Goal: Task Accomplishment & Management: Use online tool/utility

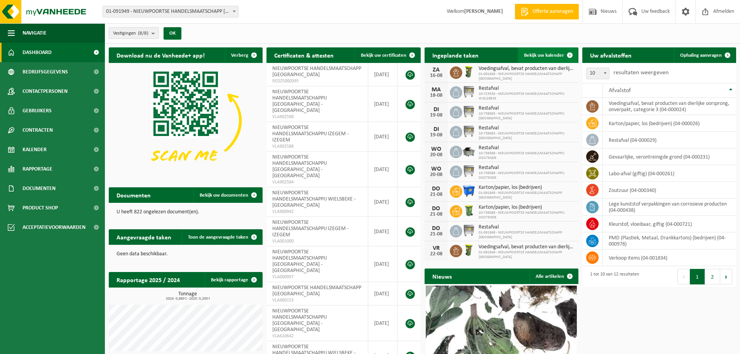
click at [550, 50] on link "Bekijk uw kalender" at bounding box center [548, 55] width 60 height 16
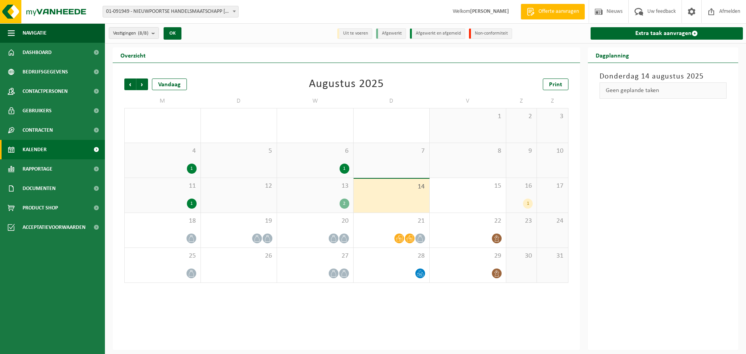
click at [327, 196] on div "13 2" at bounding box center [315, 195] width 76 height 35
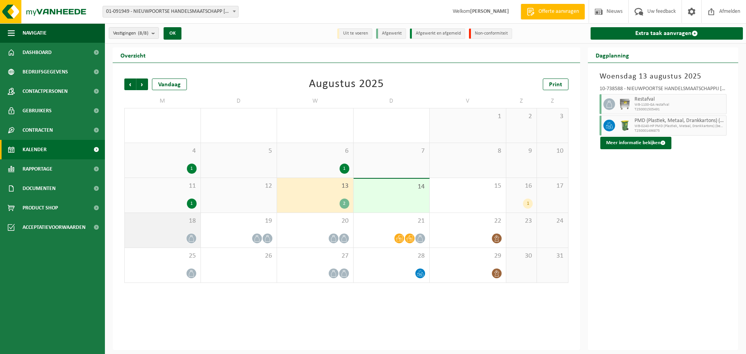
click at [189, 232] on div "18" at bounding box center [163, 230] width 76 height 35
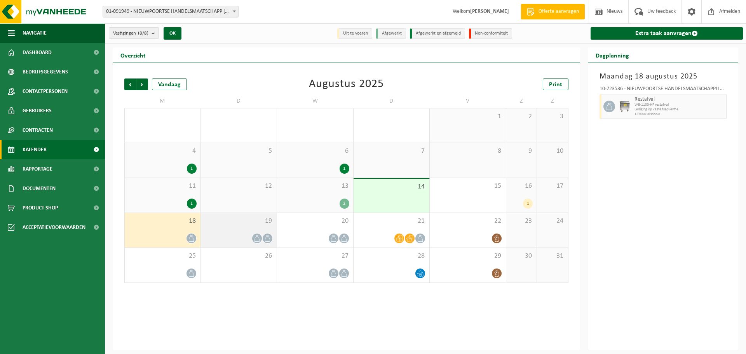
click at [221, 232] on div "19" at bounding box center [239, 230] width 76 height 35
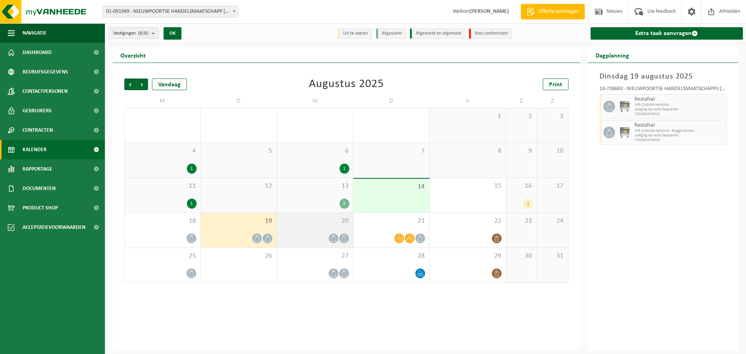
click at [310, 238] on div at bounding box center [315, 238] width 68 height 10
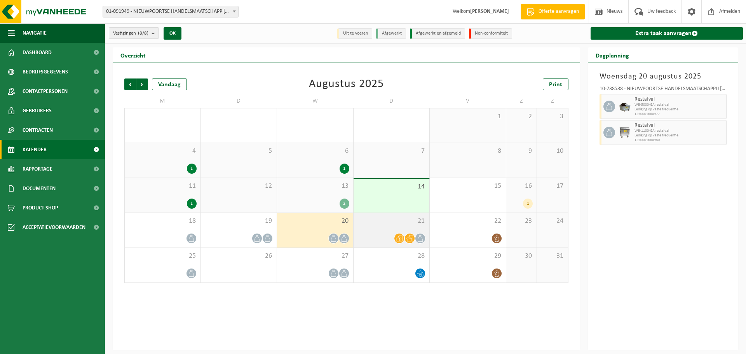
click at [378, 238] on div at bounding box center [391, 238] width 68 height 10
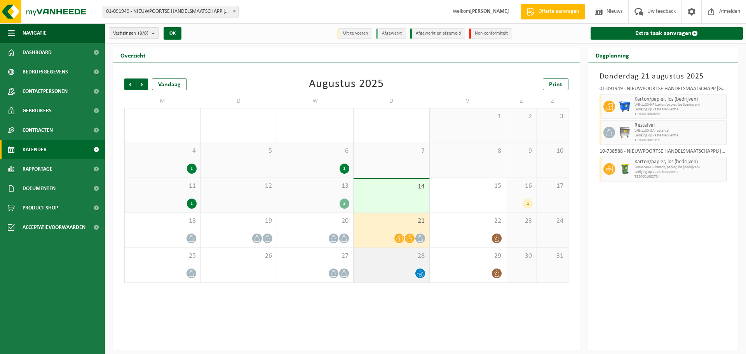
click at [402, 271] on div at bounding box center [391, 273] width 68 height 10
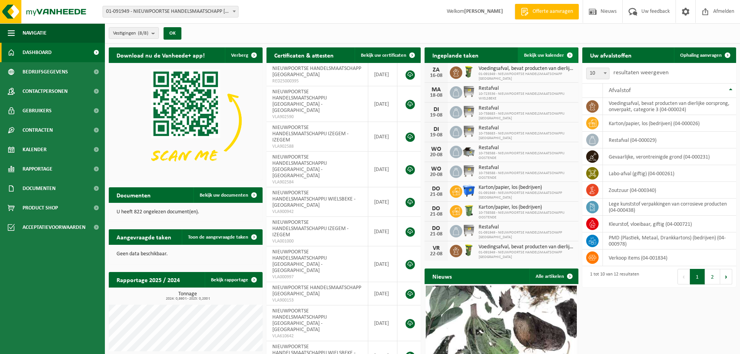
click at [546, 53] on span "Bekijk uw kalender" at bounding box center [544, 55] width 40 height 5
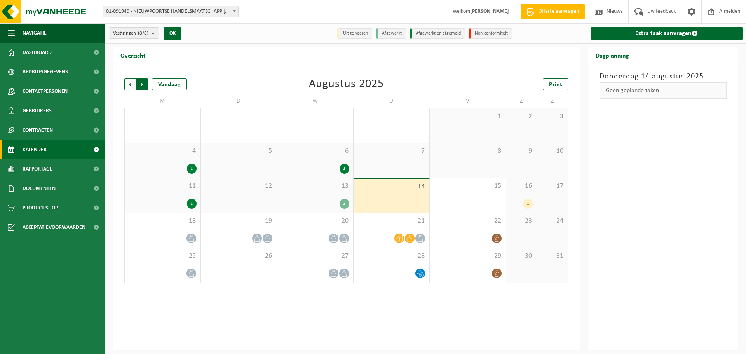
click at [126, 83] on span "Vorige" at bounding box center [130, 84] width 12 height 12
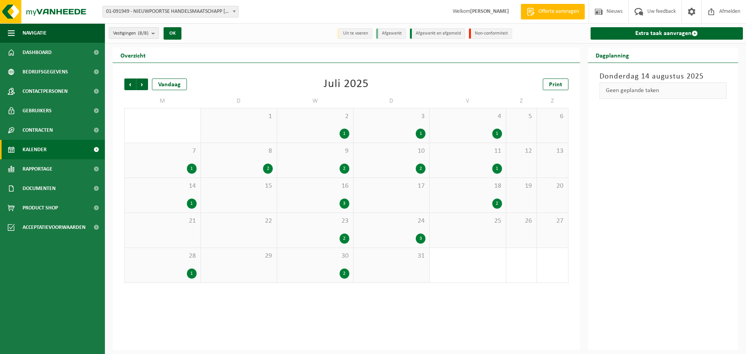
click at [416, 235] on div "3" at bounding box center [391, 238] width 68 height 10
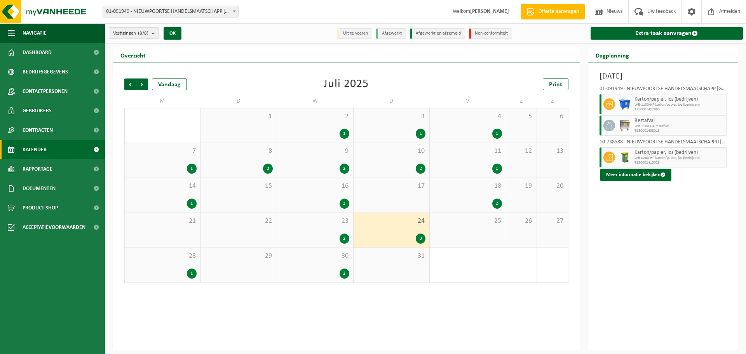
click at [421, 160] on div "10 2" at bounding box center [392, 160] width 76 height 35
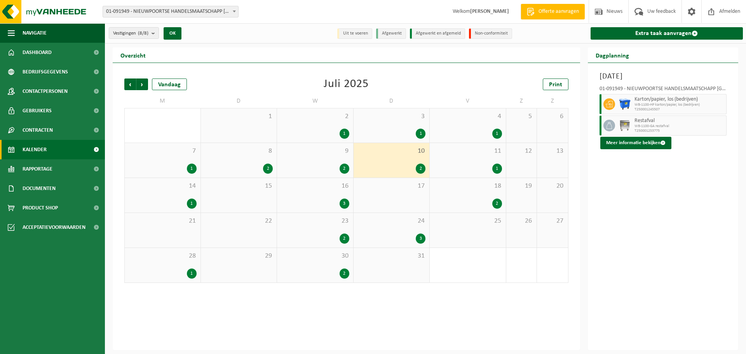
click at [422, 134] on div "1" at bounding box center [421, 134] width 10 height 10
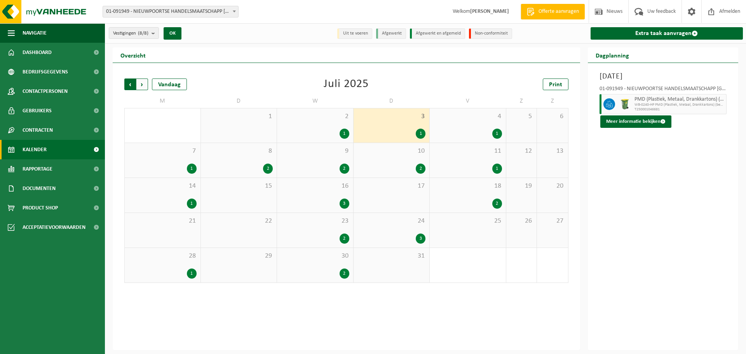
click at [142, 84] on span "Volgende" at bounding box center [142, 84] width 12 height 12
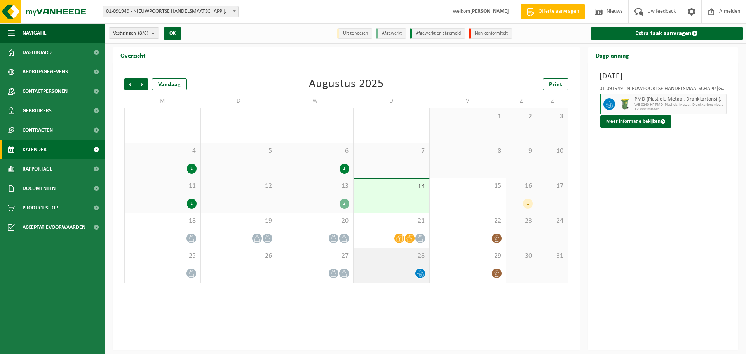
click at [410, 269] on div at bounding box center [391, 273] width 68 height 10
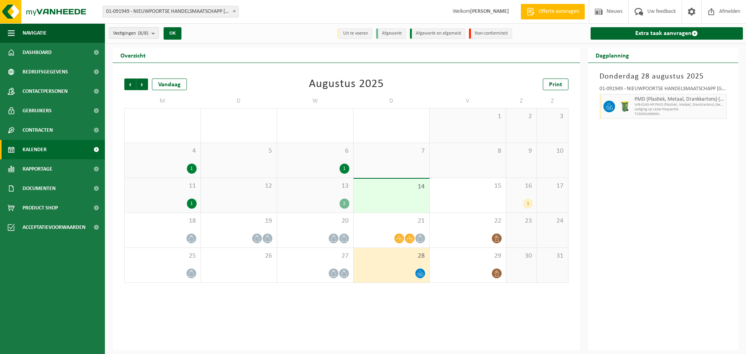
click at [406, 196] on div "14" at bounding box center [392, 196] width 76 height 34
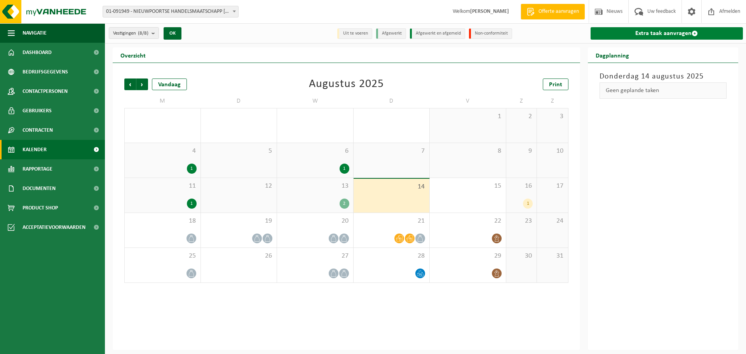
click at [657, 30] on link "Extra taak aanvragen" at bounding box center [666, 33] width 153 height 12
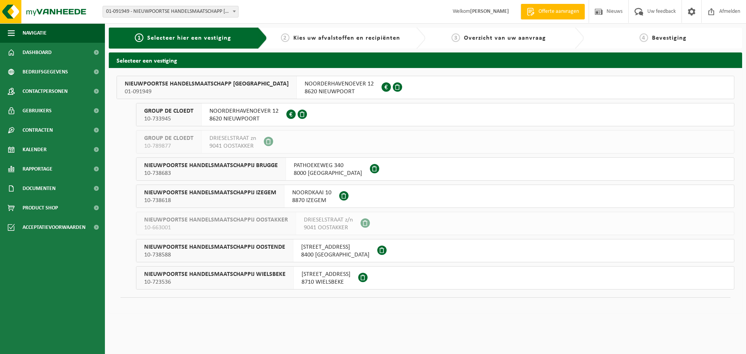
click at [318, 86] on span "NOORDERHAVENOEVER 12" at bounding box center [339, 84] width 69 height 8
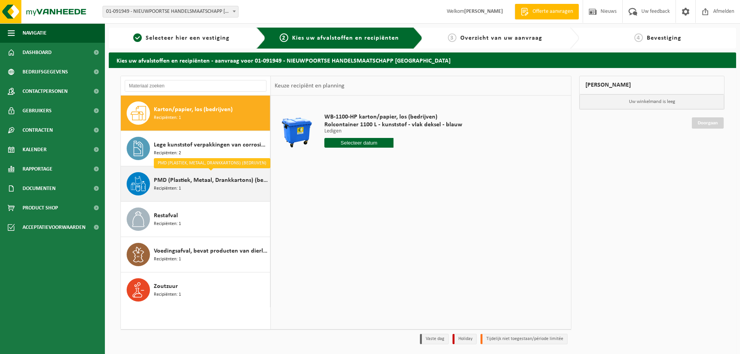
click at [171, 183] on span "PMD (Plastiek, Metaal, Drankkartons) (bedrijven)" at bounding box center [211, 180] width 114 height 9
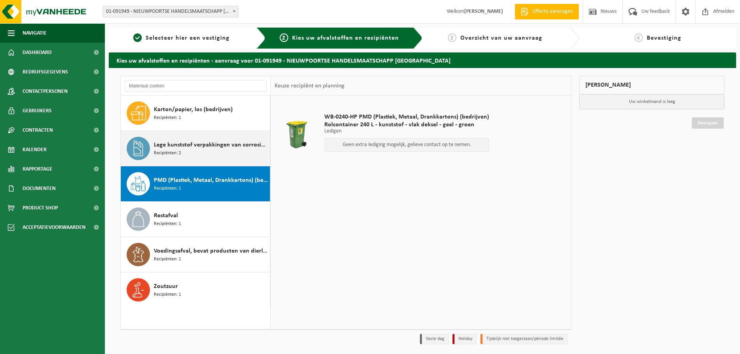
click at [220, 151] on div "Lege kunststof verpakkingen van corrosieve producten Recipiënten: 2" at bounding box center [211, 148] width 114 height 23
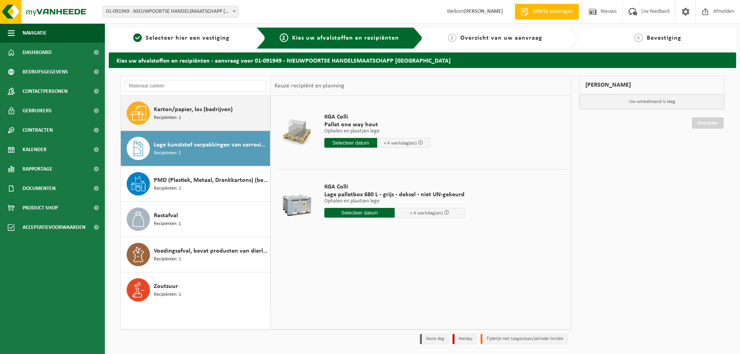
click at [203, 112] on span "Karton/papier, los (bedrijven)" at bounding box center [193, 109] width 79 height 9
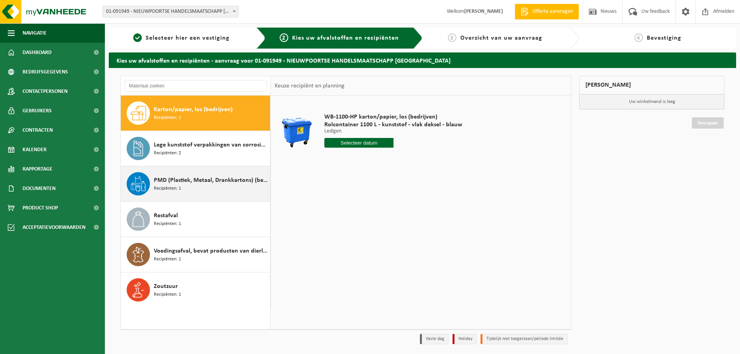
click at [203, 185] on div "PMD (Plastiek, Metaal, Drankkartons) (bedrijven) Recipiënten: 1" at bounding box center [211, 183] width 114 height 23
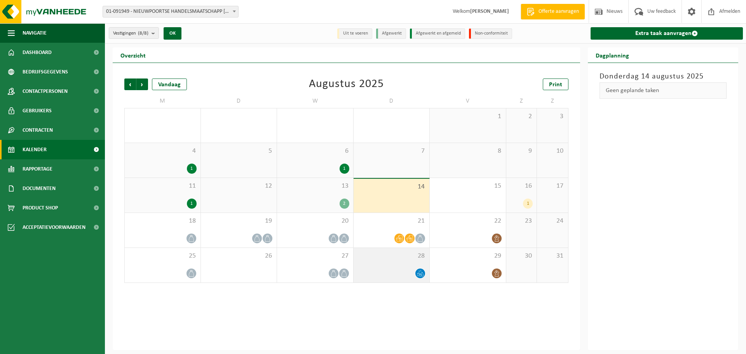
click at [413, 267] on div "28" at bounding box center [392, 265] width 76 height 35
